Goal: Task Accomplishment & Management: Use online tool/utility

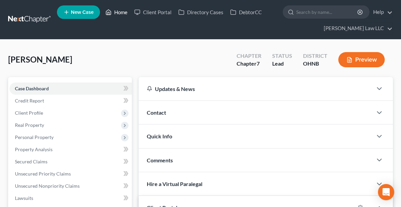
click at [121, 12] on link "Home" at bounding box center [116, 12] width 29 height 12
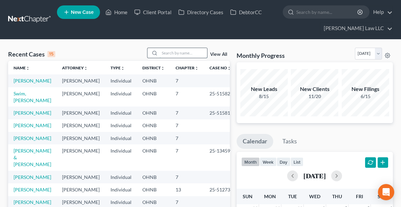
click at [179, 52] on input "search" at bounding box center [183, 53] width 47 height 10
type input "[PERSON_NAME]"
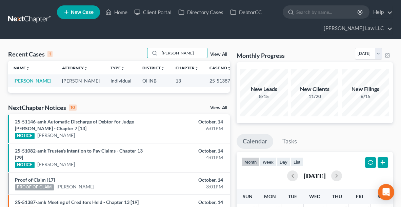
click at [26, 82] on link "[PERSON_NAME]" at bounding box center [33, 81] width 38 height 6
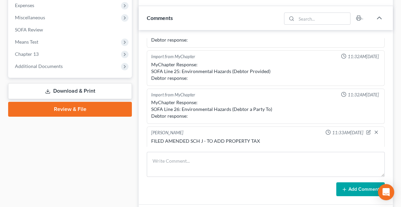
scroll to position [234, 0]
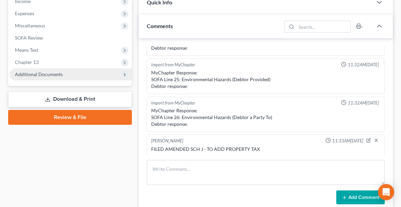
click at [55, 73] on span "Additional Documents" at bounding box center [39, 74] width 48 height 6
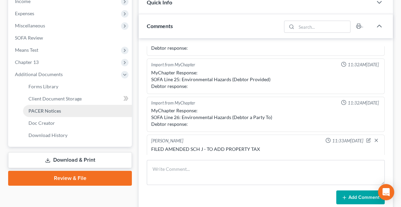
click at [52, 108] on span "PACER Notices" at bounding box center [44, 111] width 33 height 6
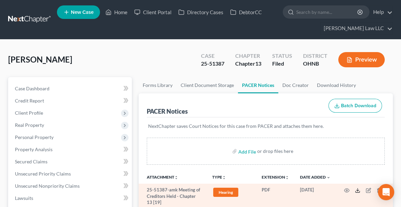
click at [356, 190] on polyline at bounding box center [357, 190] width 2 height 1
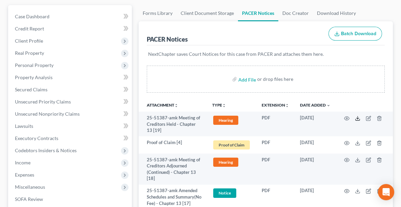
scroll to position [73, 0]
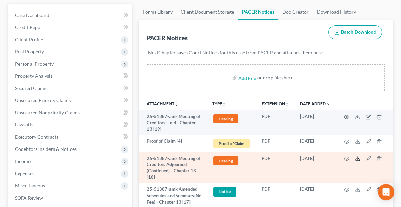
click at [358, 159] on icon at bounding box center [357, 158] width 5 height 5
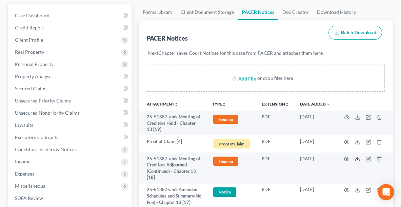
scroll to position [0, 0]
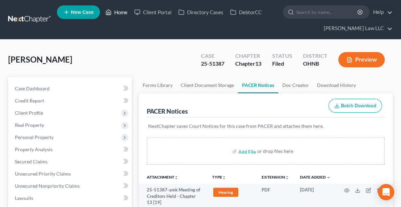
click at [112, 14] on link "Home" at bounding box center [116, 12] width 29 height 12
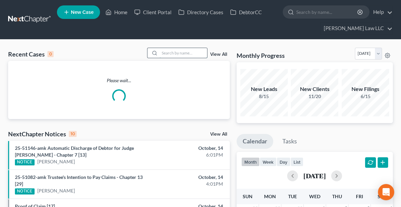
click at [170, 54] on input "search" at bounding box center [183, 53] width 47 height 10
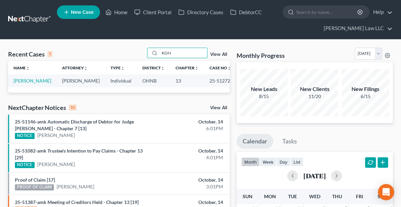
type input "KON"
click at [33, 81] on link "[PERSON_NAME]" at bounding box center [33, 81] width 38 height 6
select select "6"
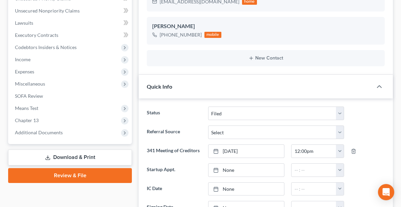
scroll to position [180, 0]
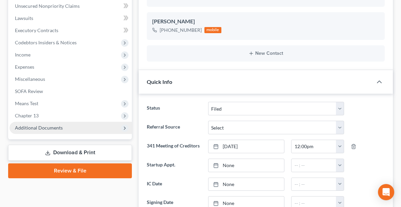
click at [112, 128] on span "Additional Documents" at bounding box center [70, 128] width 122 height 12
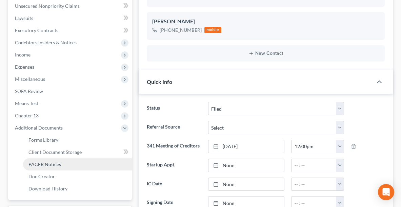
click at [70, 161] on link "PACER Notices" at bounding box center [77, 165] width 109 height 12
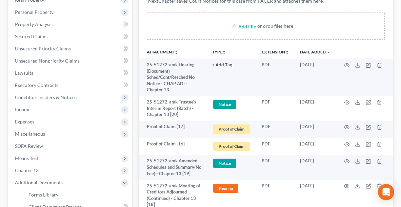
scroll to position [136, 0]
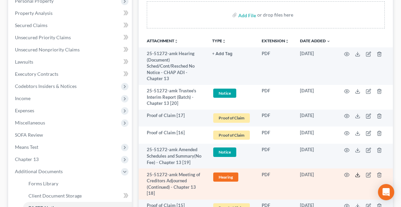
click at [358, 176] on polyline at bounding box center [357, 175] width 2 height 1
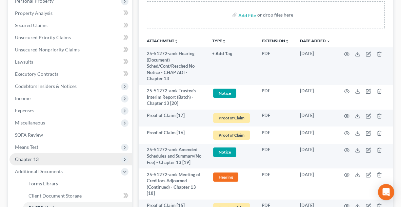
click at [36, 157] on span "Chapter 13" at bounding box center [27, 159] width 24 height 6
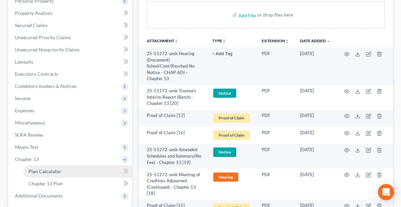
click at [42, 170] on span "Plan Calculator" at bounding box center [44, 172] width 33 height 6
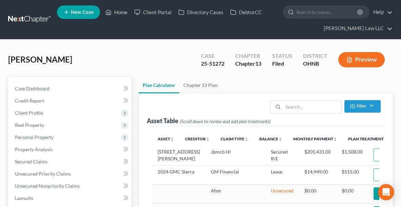
select select "59"
click at [117, 12] on link "Home" at bounding box center [116, 12] width 29 height 12
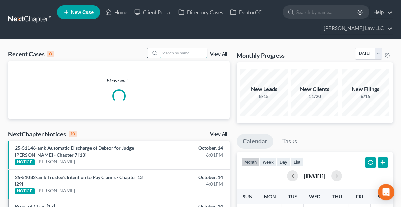
click at [187, 54] on input "search" at bounding box center [183, 53] width 47 height 10
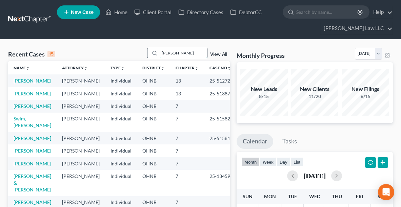
type input "[PERSON_NAME]"
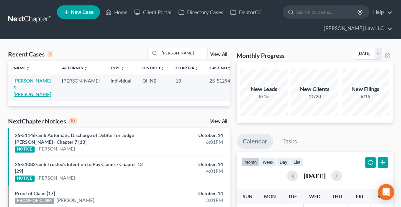
click at [30, 79] on link "[PERSON_NAME] & [PERSON_NAME]" at bounding box center [33, 87] width 38 height 19
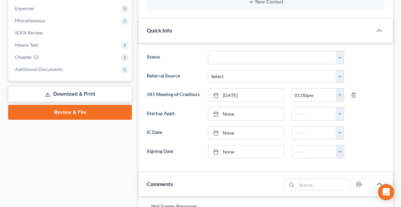
scroll to position [235, 0]
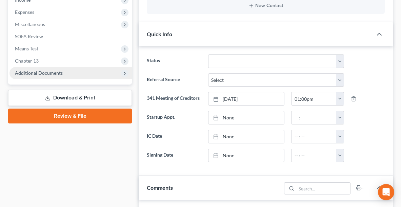
click at [18, 72] on span "Additional Documents" at bounding box center [39, 73] width 48 height 6
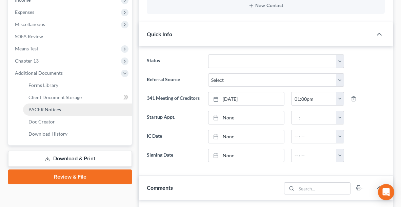
click at [40, 110] on span "PACER Notices" at bounding box center [44, 110] width 33 height 6
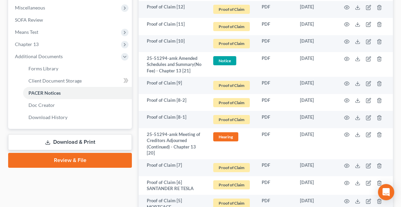
scroll to position [264, 0]
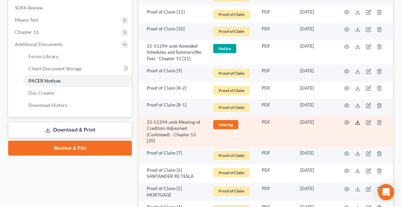
click at [358, 125] on icon at bounding box center [357, 122] width 5 height 5
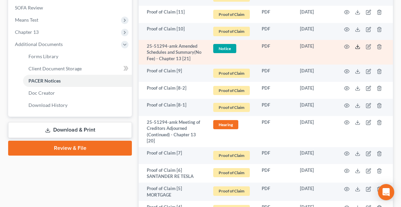
click at [359, 44] on icon at bounding box center [357, 46] width 5 height 5
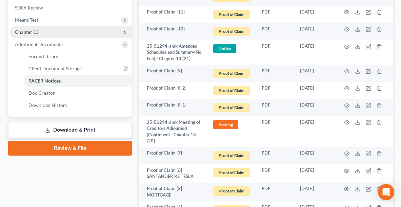
click at [18, 30] on span "Chapter 13" at bounding box center [27, 32] width 24 height 6
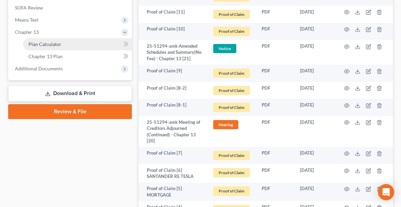
click at [66, 46] on link "Plan Calculator" at bounding box center [77, 44] width 109 height 12
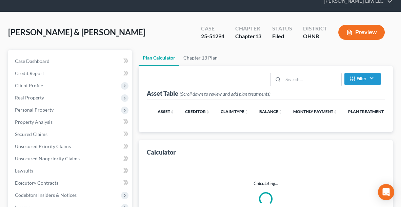
select select "59"
